Goal: Task Accomplishment & Management: Manage account settings

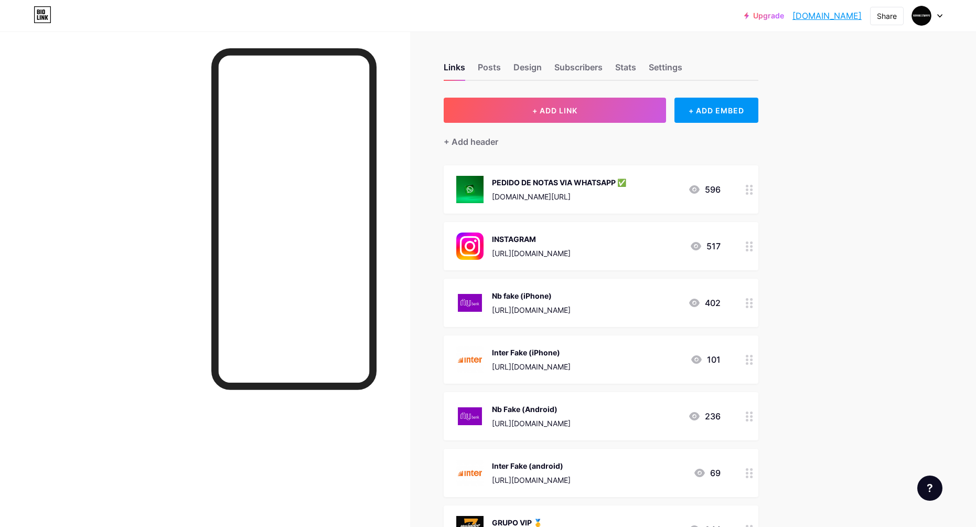
scroll to position [105, 0]
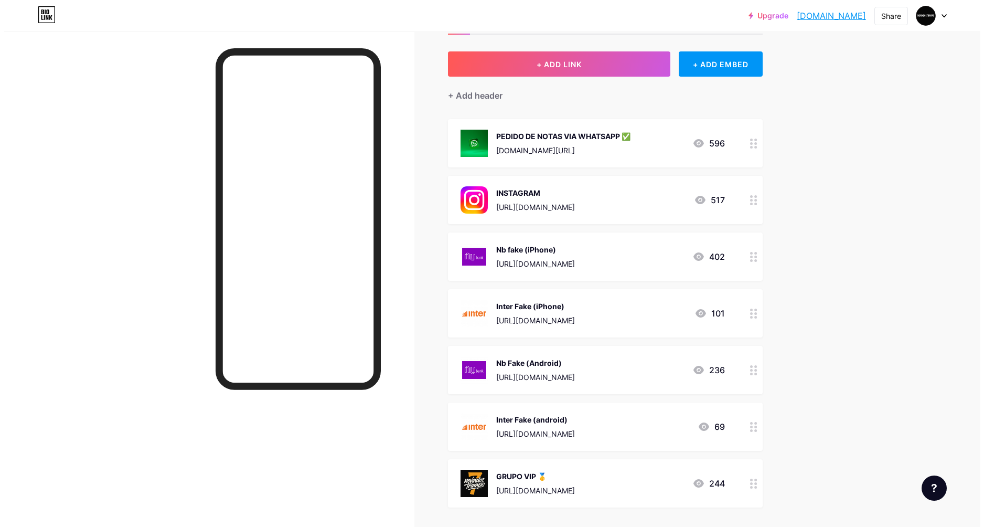
scroll to position [52, 0]
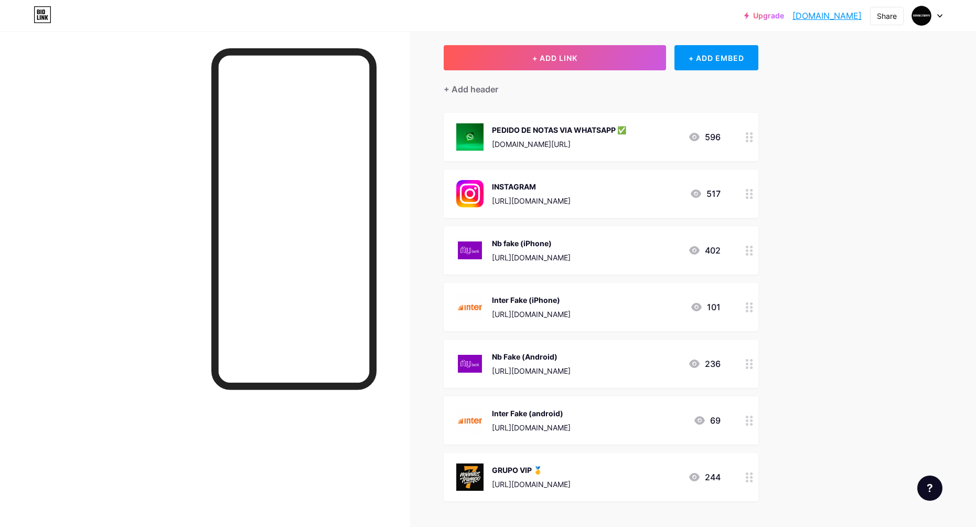
click at [571, 246] on div "Nb fake (iPhone)" at bounding box center [531, 243] width 79 height 11
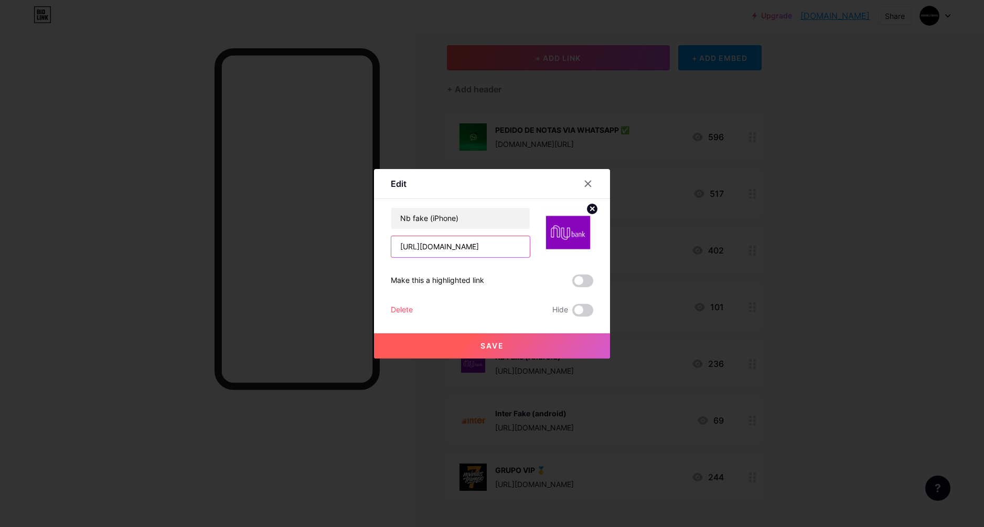
scroll to position [0, 70]
drag, startPoint x: 398, startPoint y: 245, endPoint x: 581, endPoint y: 248, distance: 183.1
click at [575, 253] on div "Nb fake (iPhone) [URL][DOMAIN_NAME]" at bounding box center [492, 232] width 203 height 50
paste input "wwe43mq?affiliate=pj8HiYRs"
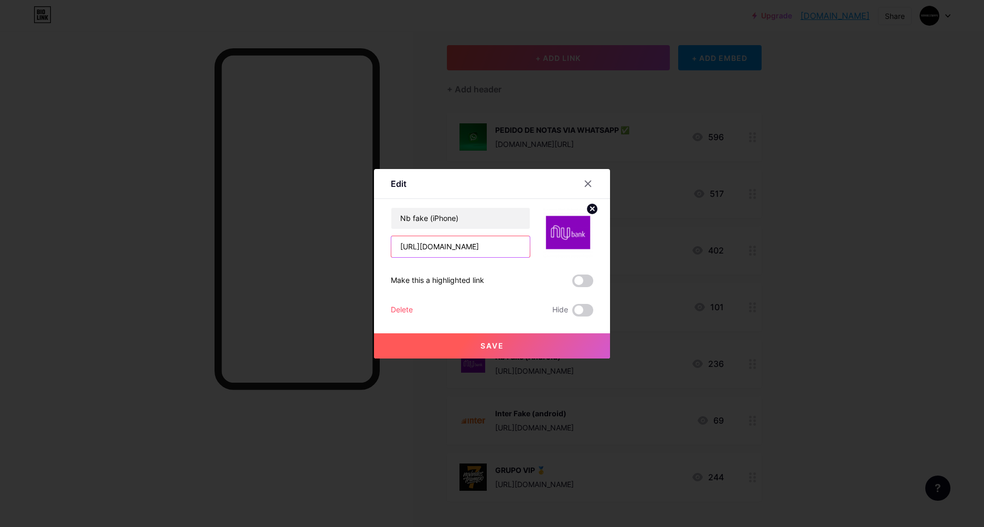
scroll to position [0, 68]
type input "[URL][DOMAIN_NAME]"
click at [500, 344] on span "Save" at bounding box center [493, 345] width 24 height 9
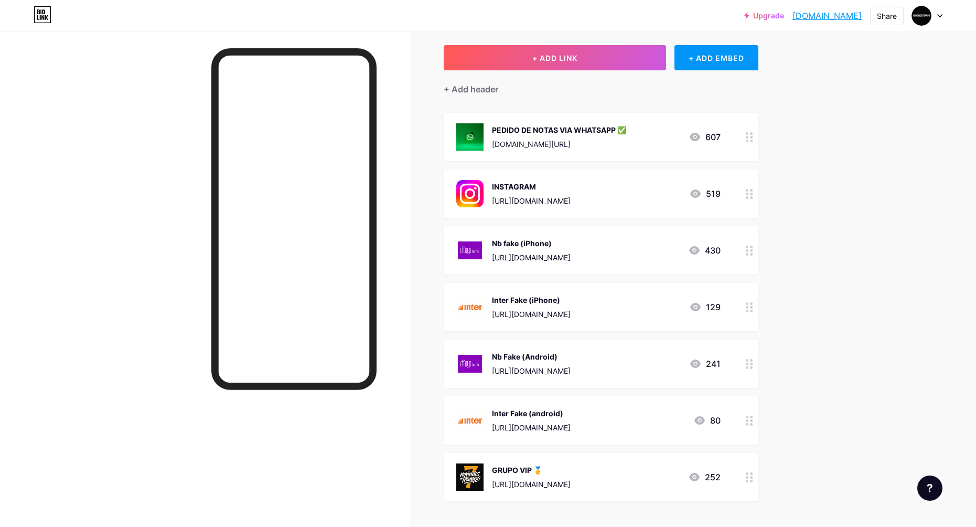
click at [571, 244] on div "Nb fake (iPhone)" at bounding box center [531, 243] width 79 height 11
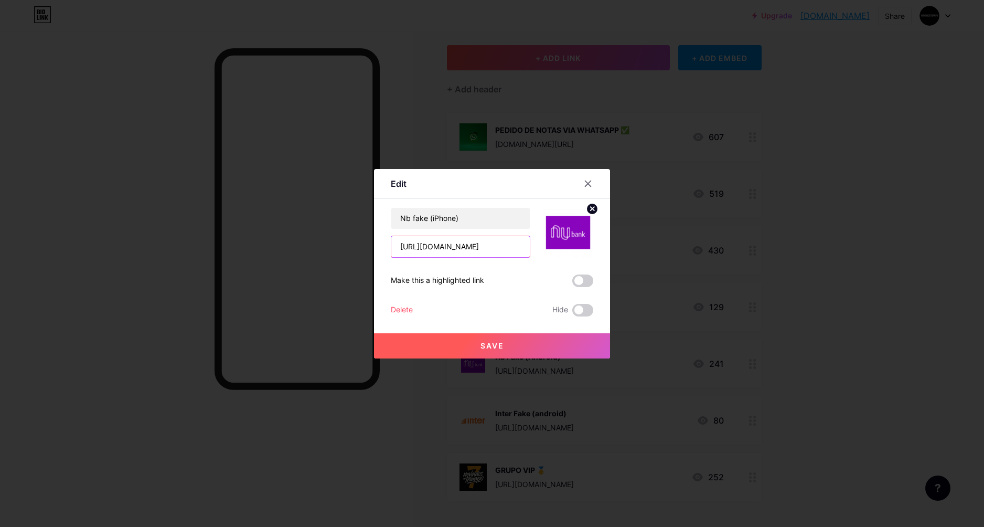
scroll to position [0, 69]
drag, startPoint x: 400, startPoint y: 245, endPoint x: 531, endPoint y: 246, distance: 130.6
click at [531, 246] on div "Nb fake (iPhone) [URL][DOMAIN_NAME]" at bounding box center [492, 232] width 203 height 50
click at [545, 347] on button "Save" at bounding box center [492, 345] width 236 height 25
